Goal: Task Accomplishment & Management: Manage account settings

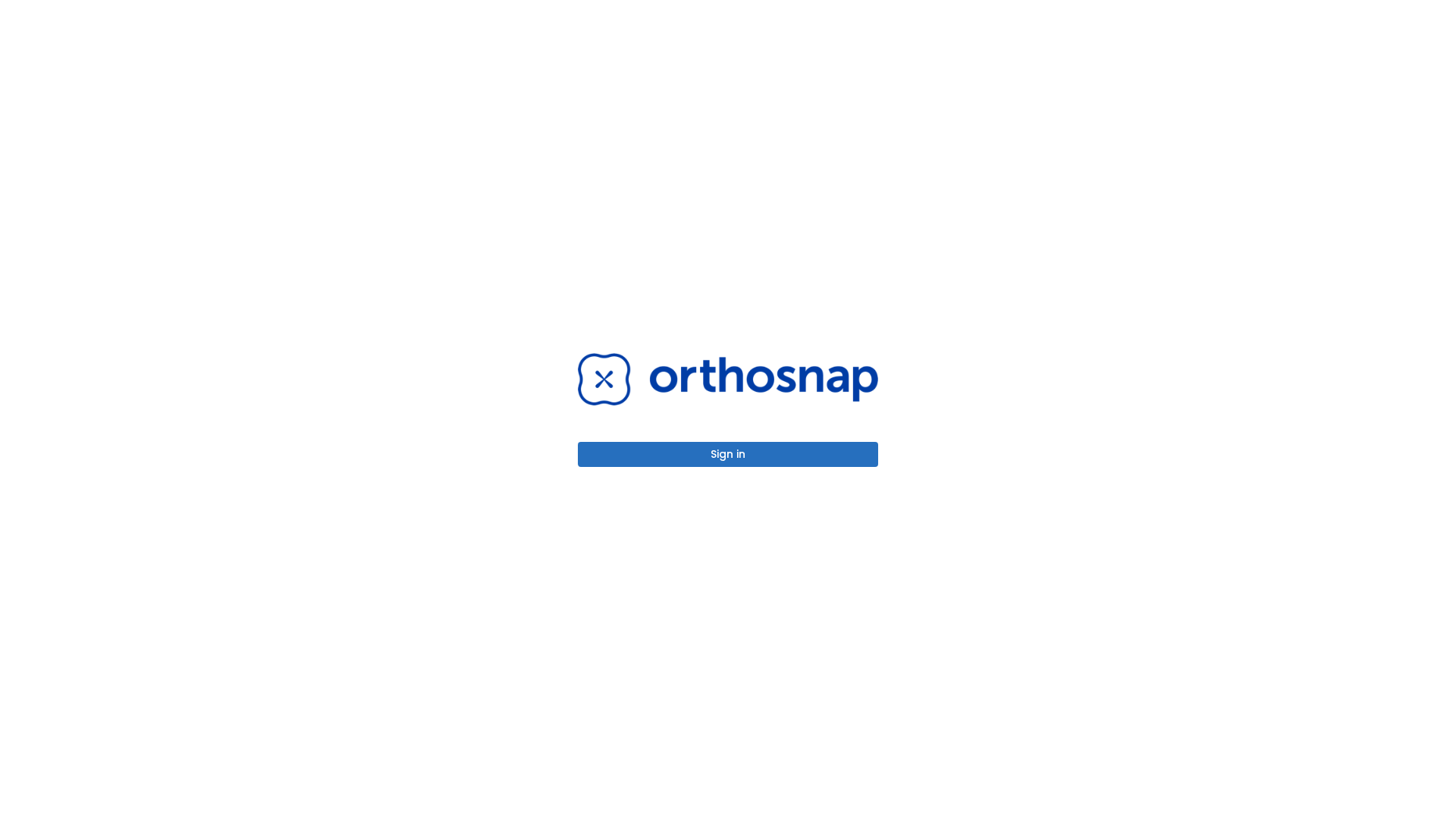
click at [728, 454] on button "Sign in" at bounding box center [728, 454] width 300 height 25
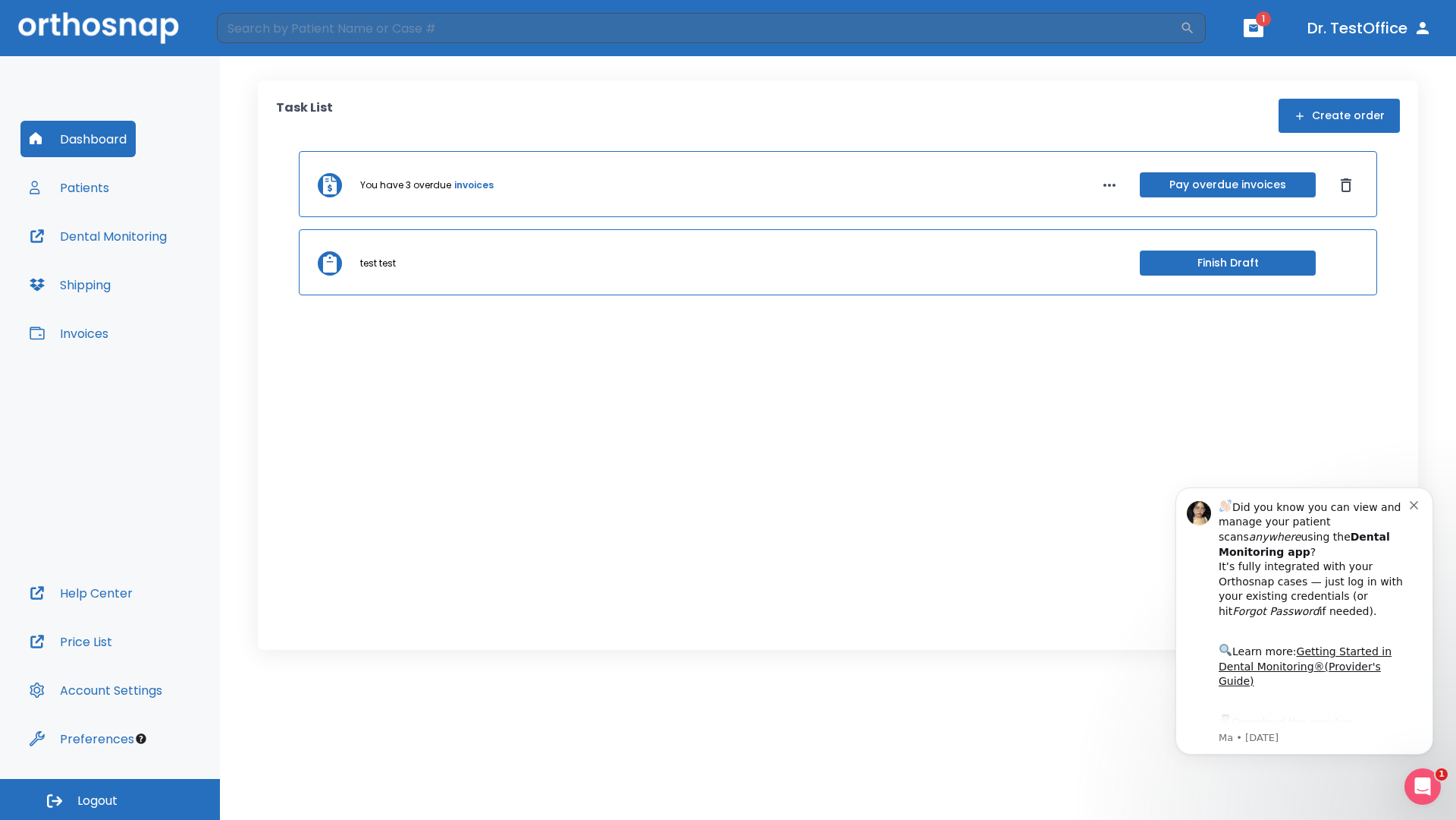
click at [110, 799] on span "Logout" at bounding box center [97, 801] width 40 height 16
